Goal: Task Accomplishment & Management: Use online tool/utility

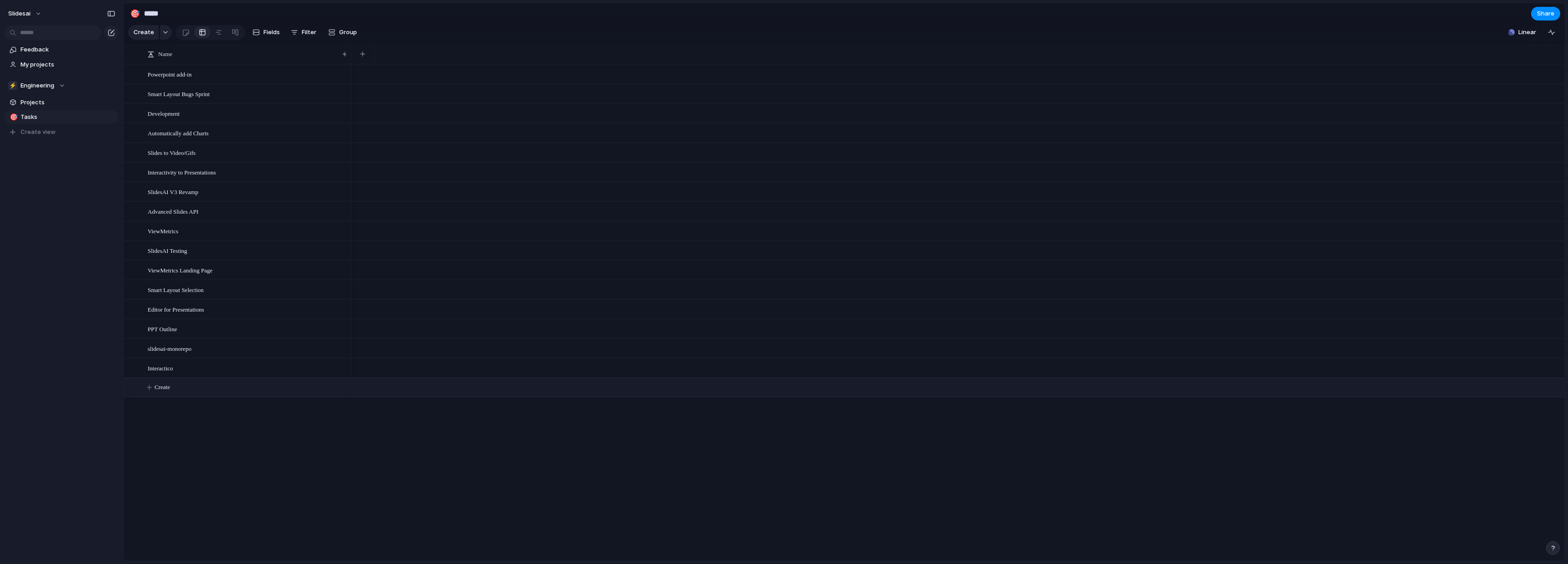
click at [162, 392] on span "Create" at bounding box center [162, 388] width 15 height 9
click at [233, 36] on div at bounding box center [236, 31] width 8 height 14
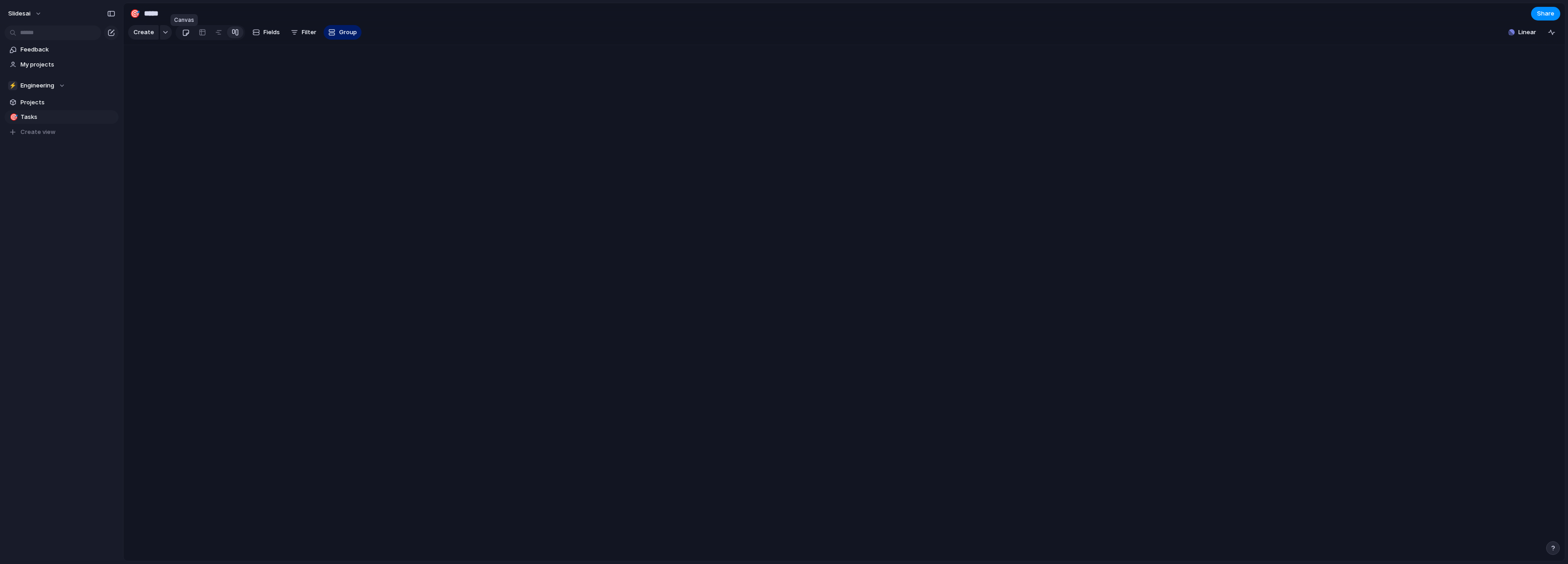
click at [185, 38] on div at bounding box center [185, 32] width 8 height 15
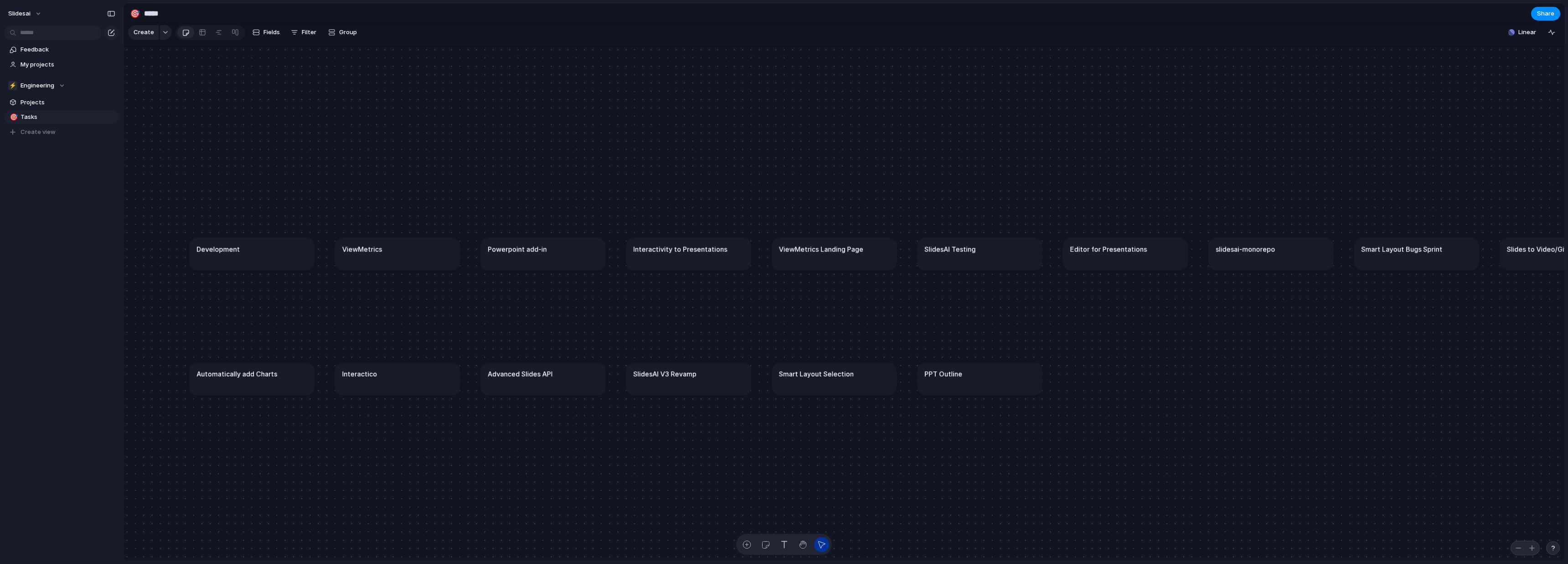
click at [703, 254] on h1 "Interactivity to Presentations" at bounding box center [679, 249] width 94 height 10
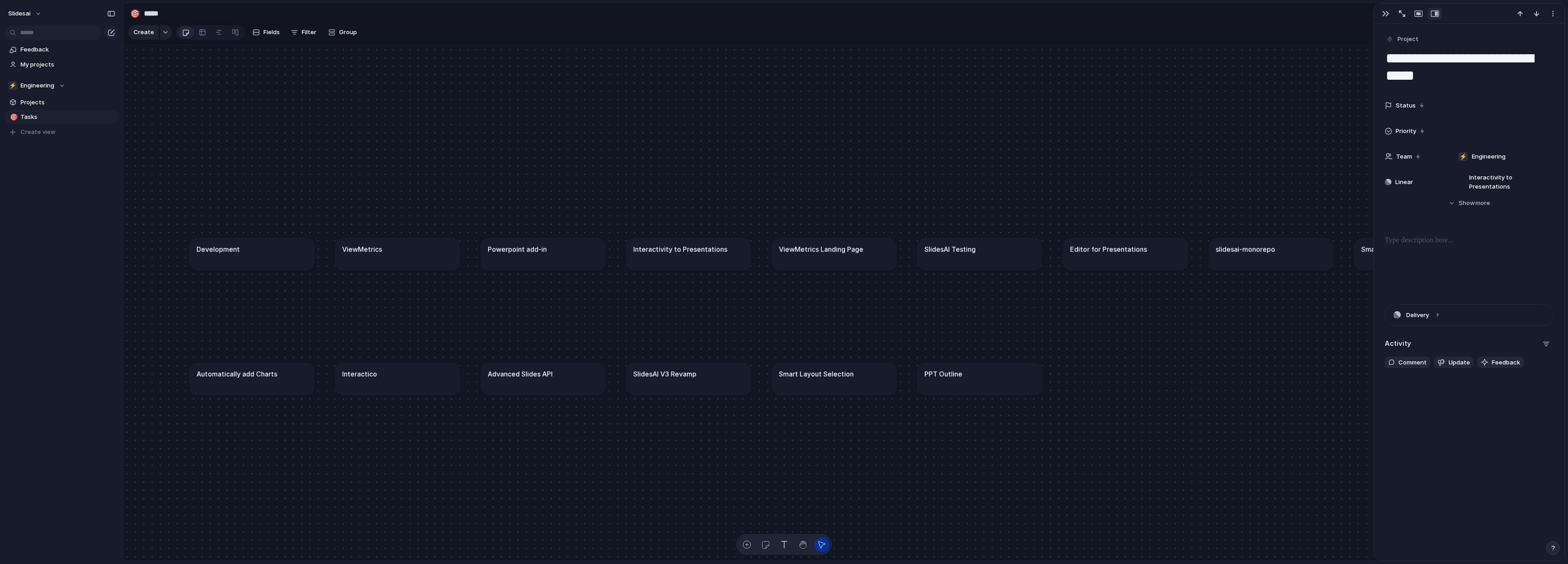
click at [703, 254] on h1 "Interactivity to Presentations" at bounding box center [679, 249] width 94 height 10
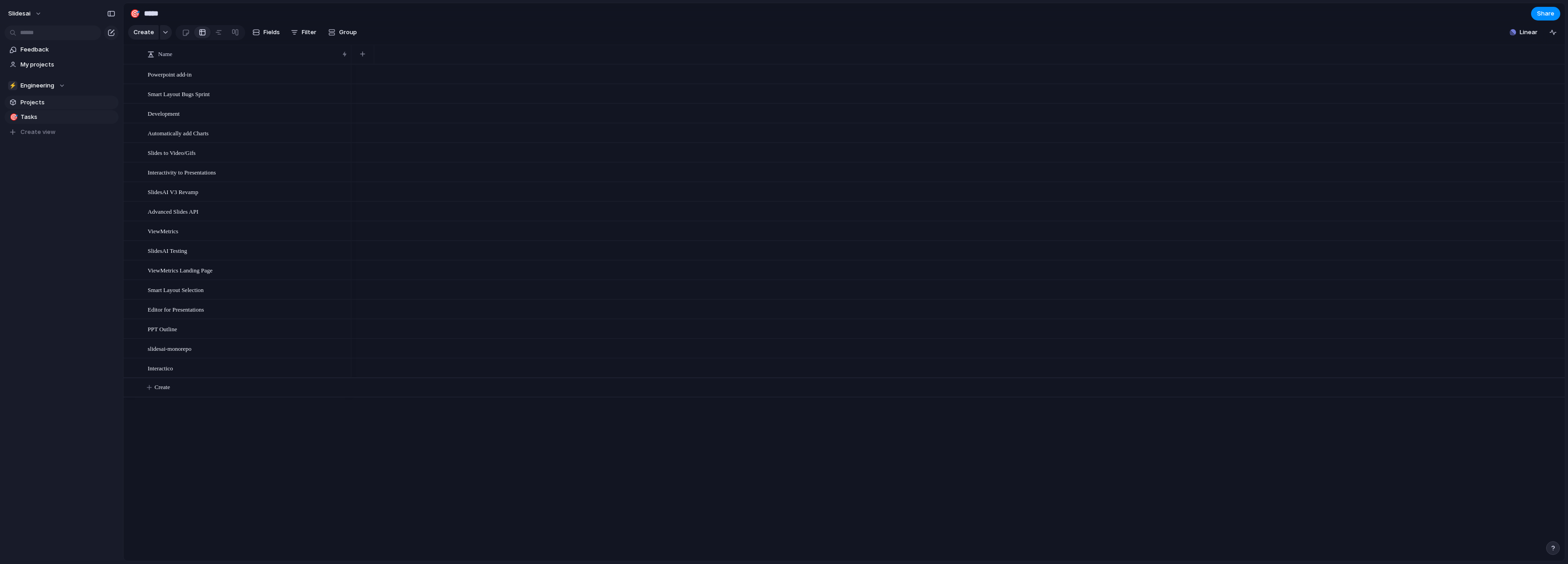
click at [45, 104] on span "Projects" at bounding box center [68, 103] width 95 height 9
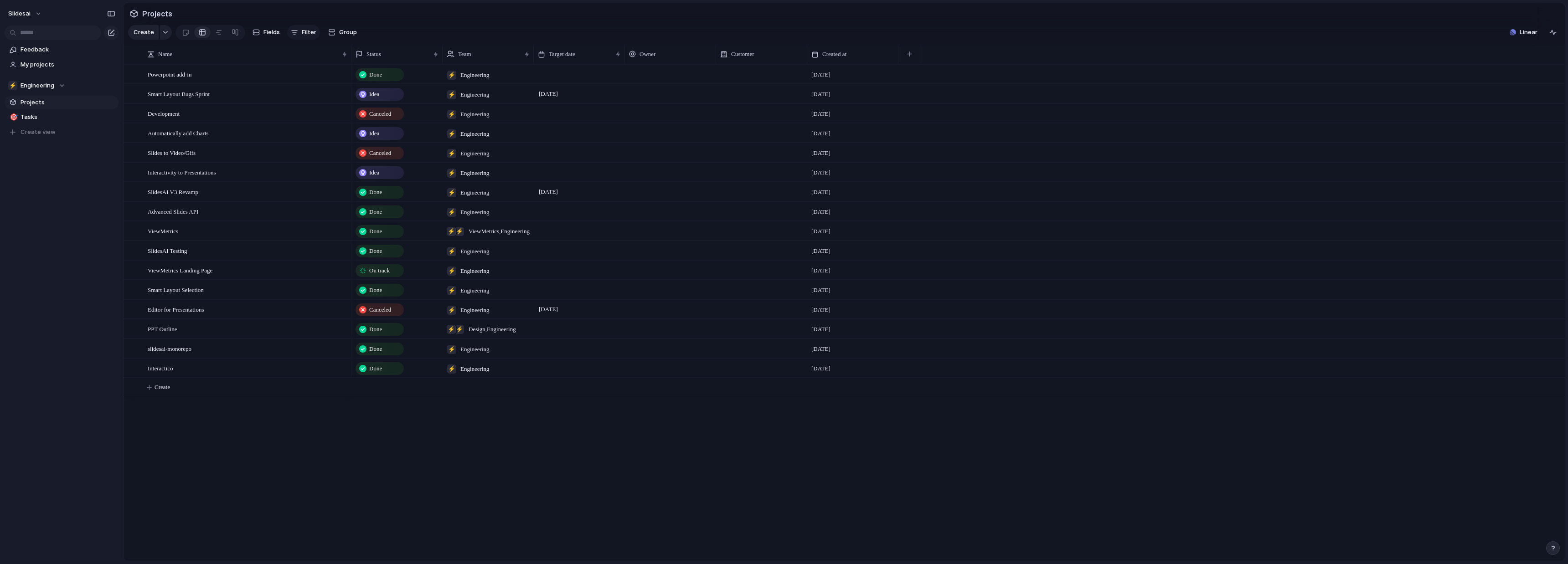
click at [302, 35] on span "Filter" at bounding box center [308, 32] width 14 height 9
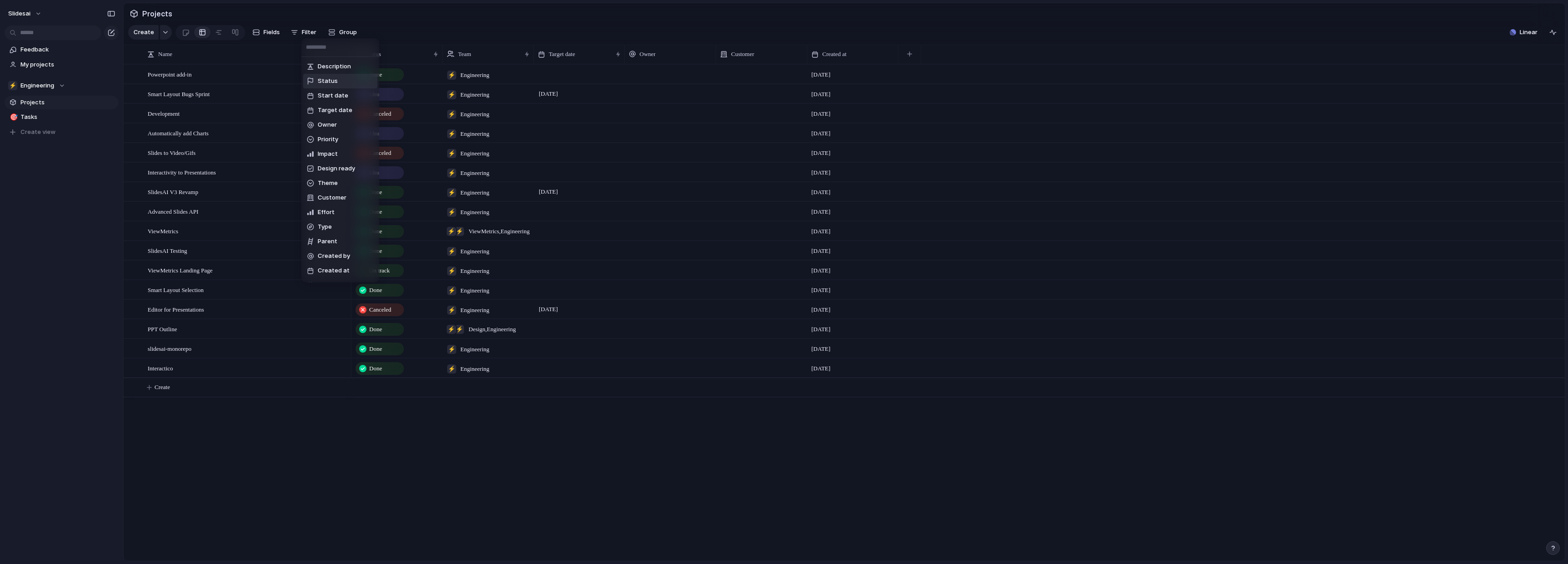
click at [325, 75] on li "Status" at bounding box center [340, 80] width 75 height 14
click at [308, 66] on div at bounding box center [310, 68] width 8 height 8
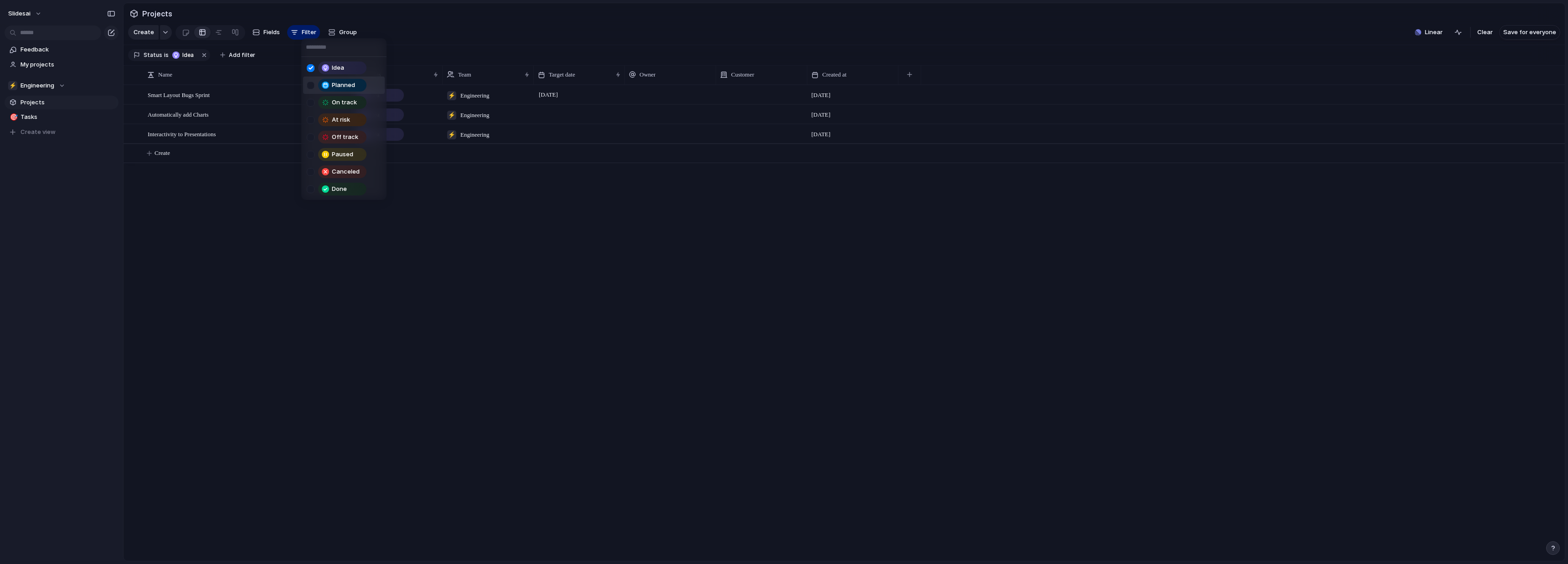
click at [309, 86] on div at bounding box center [310, 85] width 8 height 8
click at [220, 278] on div "Idea Planned On track At risk Off track Paused Canceled Done" at bounding box center [784, 282] width 1568 height 564
